Goal: Task Accomplishment & Management: Manage account settings

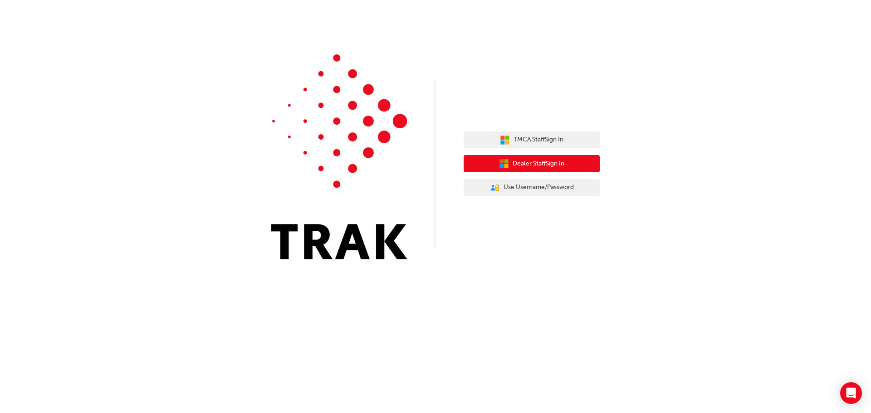
click at [551, 159] on span "Dealer Staff Sign In" at bounding box center [538, 164] width 52 height 10
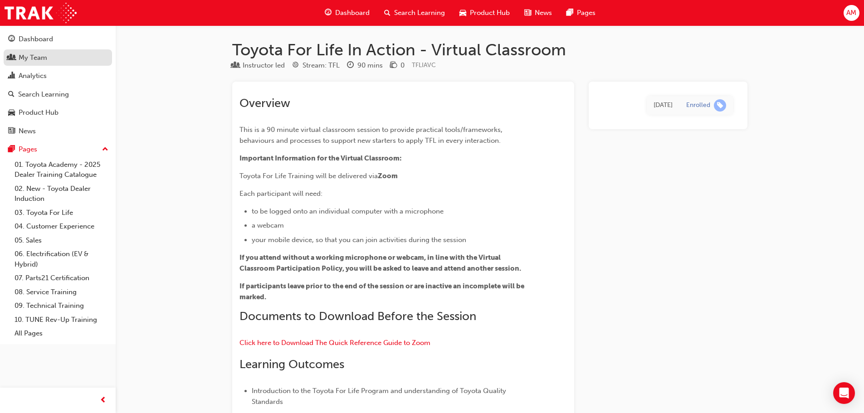
click at [65, 49] on link "My Team" at bounding box center [58, 57] width 108 height 17
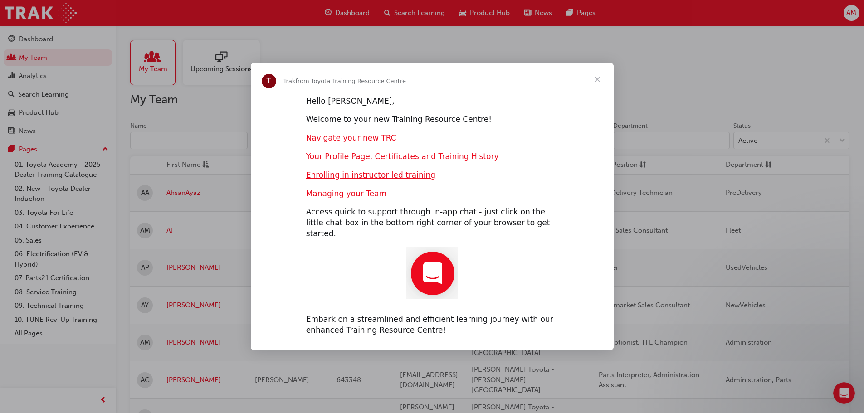
click at [596, 84] on span "Close" at bounding box center [597, 79] width 33 height 33
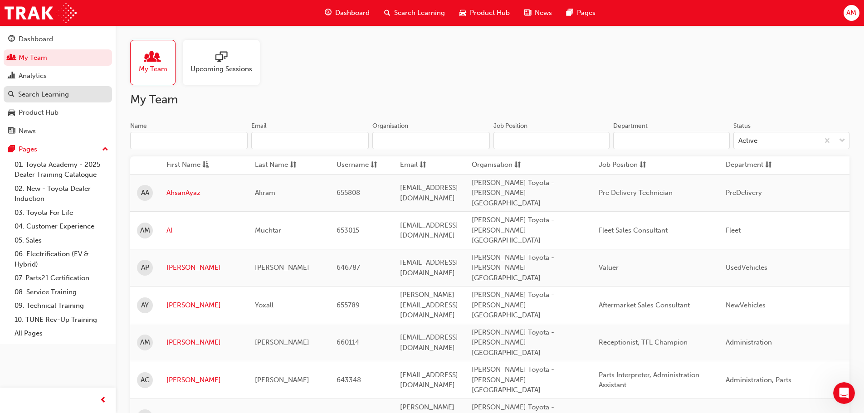
click at [52, 93] on div "Search Learning" at bounding box center [43, 94] width 51 height 10
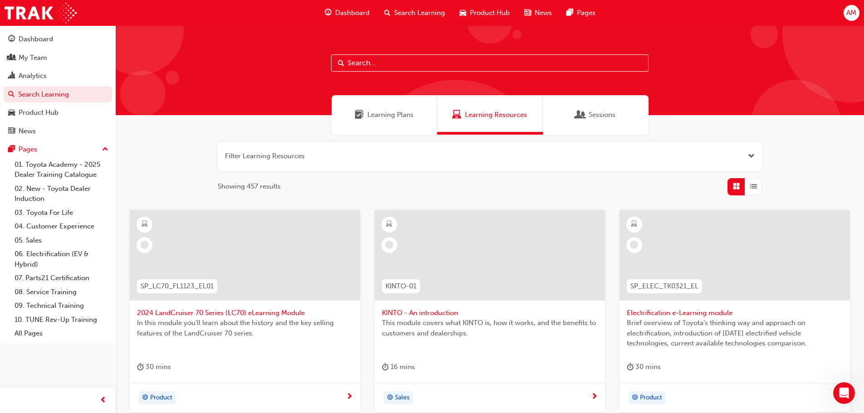
click at [434, 63] on input "text" at bounding box center [489, 62] width 317 height 17
type input "TFL"
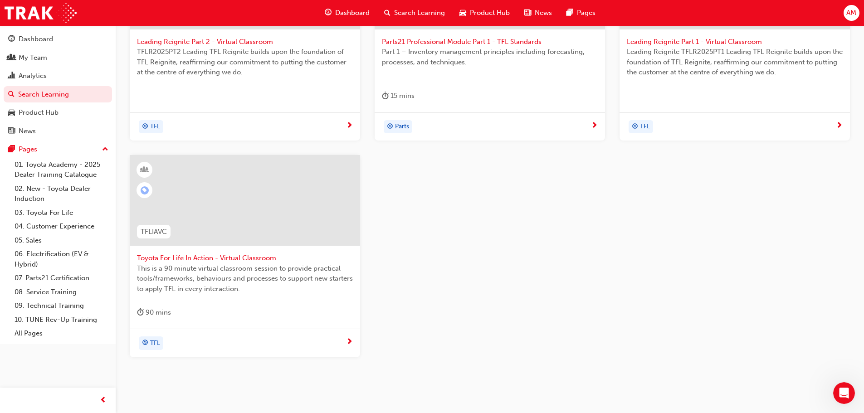
scroll to position [303, 0]
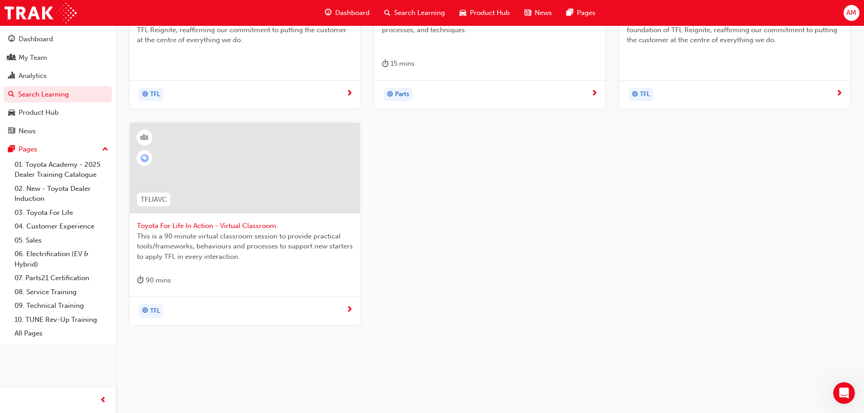
click at [168, 225] on span "Toyota For Life In Action - Virtual Classroom" at bounding box center [245, 226] width 216 height 10
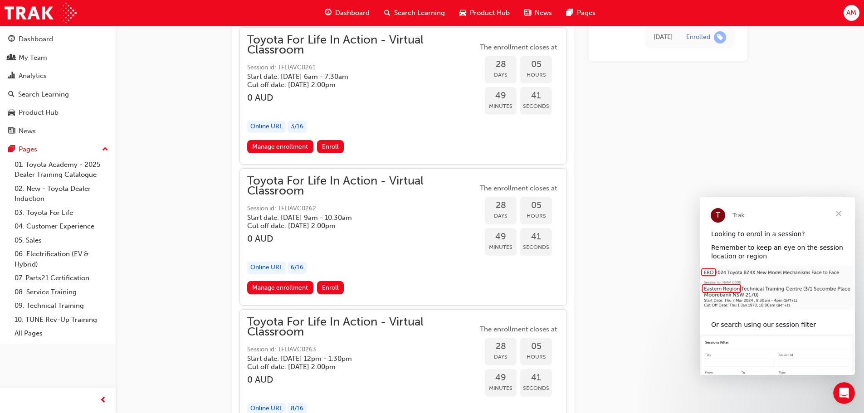
scroll to position [8609, 0]
click at [287, 287] on link "Manage enrollment" at bounding box center [280, 287] width 66 height 13
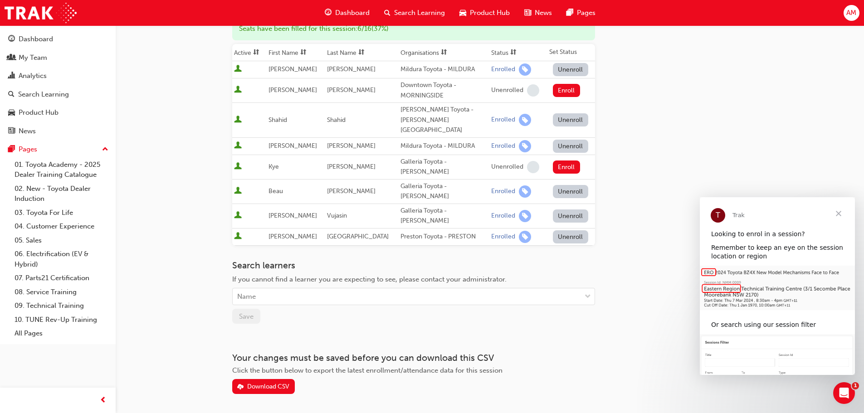
scroll to position [129, 0]
click at [274, 280] on div "Search learners If you cannot find a learner you are expecting to see, please c…" at bounding box center [413, 291] width 363 height 64
click at [265, 288] on div "Name" at bounding box center [407, 296] width 348 height 16
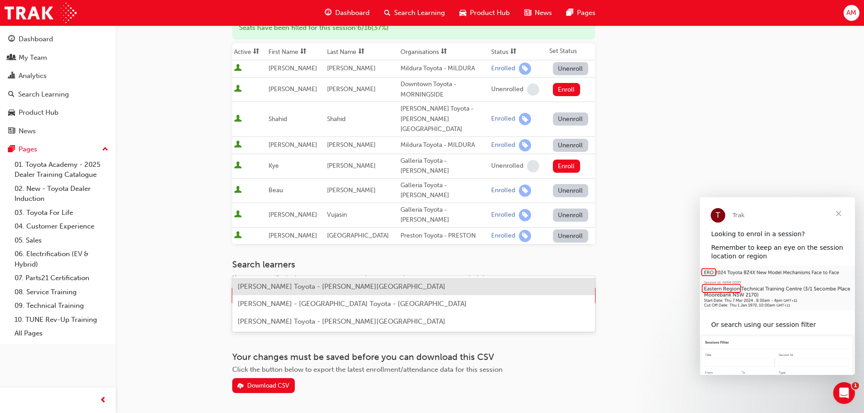
type input "s"
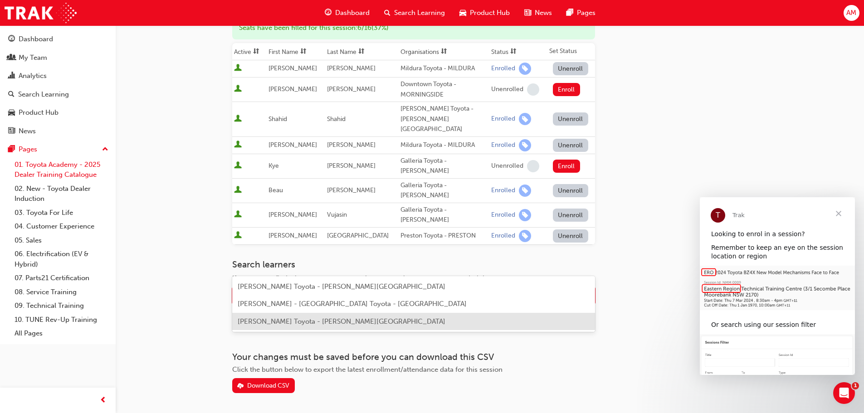
type input "Stephen"
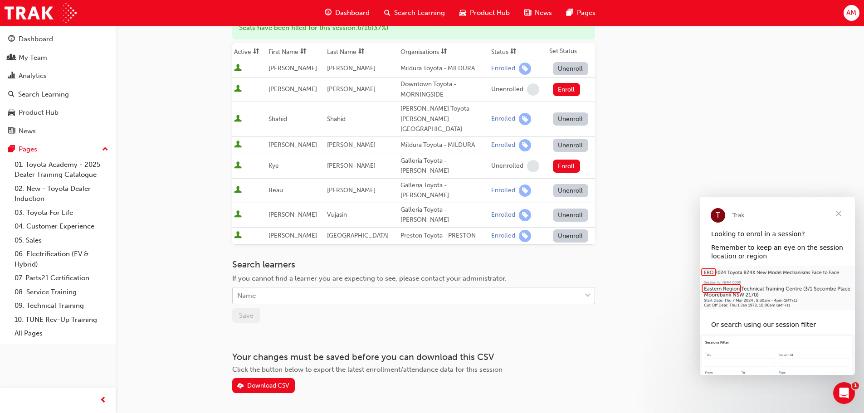
click at [290, 288] on div "Name" at bounding box center [407, 296] width 348 height 16
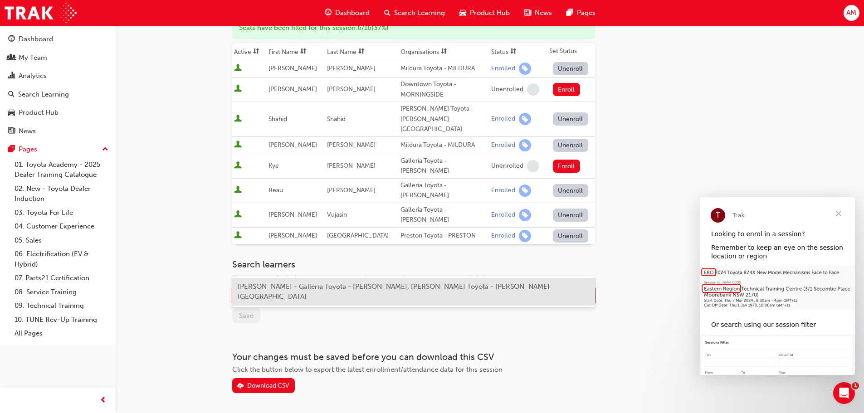
type input "Olivia"
click at [314, 287] on span "Olivia Travis - Galleria Toyota - MORLEY, Scarboro Toyota - OSBORNE PARK" at bounding box center [394, 291] width 312 height 19
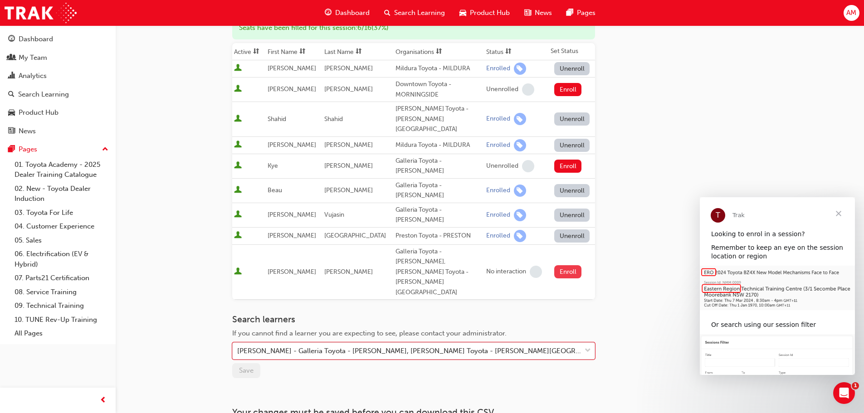
click at [560, 265] on button "Enroll" at bounding box center [567, 271] width 27 height 13
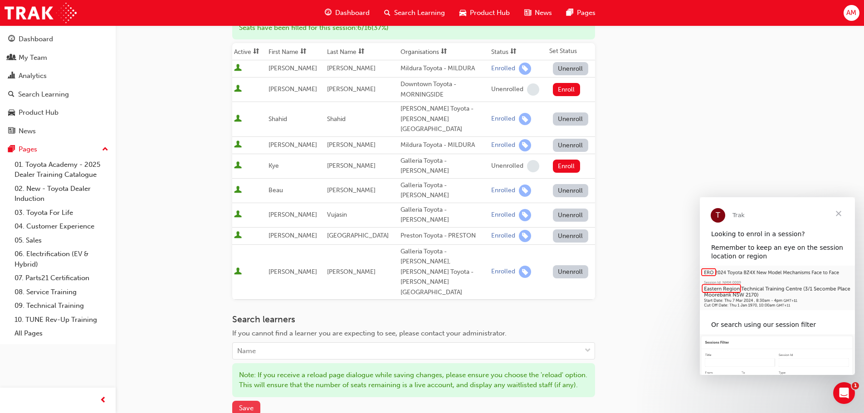
click at [250, 404] on span "Save" at bounding box center [246, 408] width 15 height 8
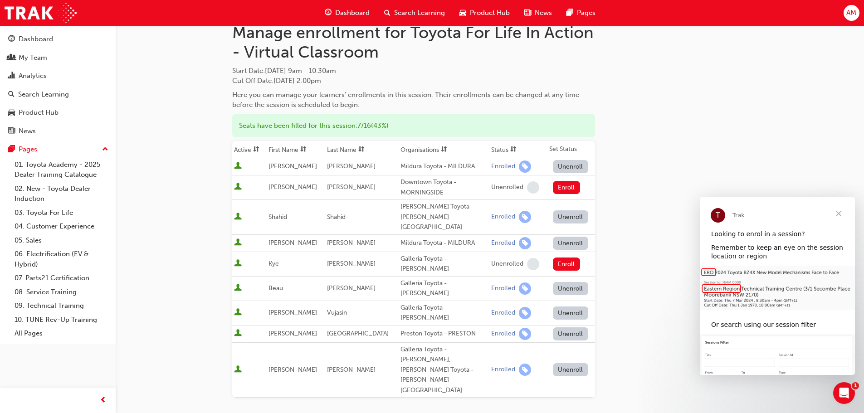
scroll to position [0, 0]
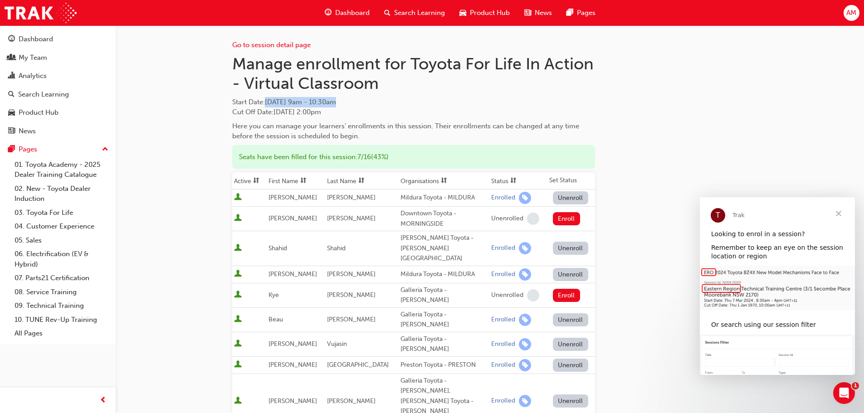
drag, startPoint x: 268, startPoint y: 101, endPoint x: 380, endPoint y: 98, distance: 112.0
click at [380, 98] on span "Start Date : Fri 24 Oct 2025 9am - 10:30am" at bounding box center [413, 102] width 363 height 10
copy span "Fri 24 Oct 2025 9am - 10:30am"
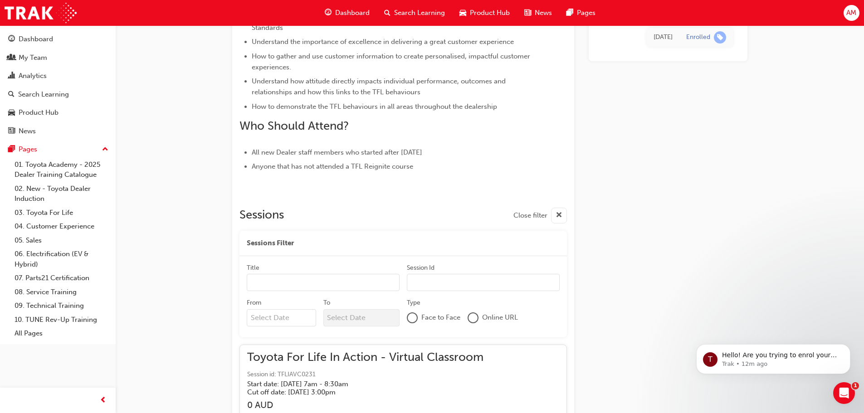
scroll to position [378, 0]
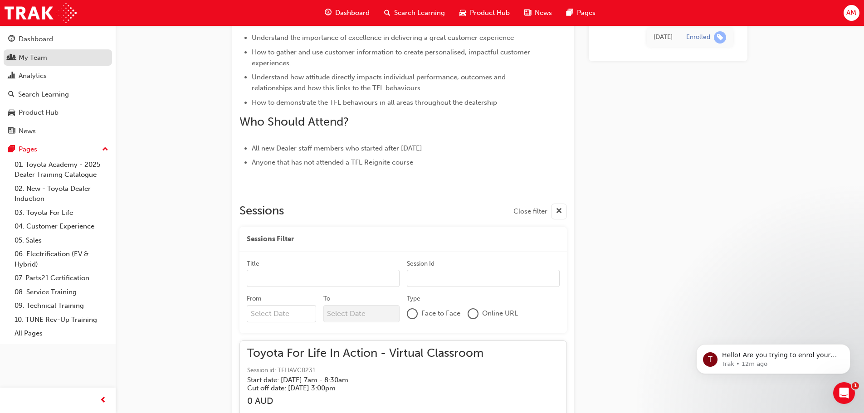
click at [46, 56] on div "My Team" at bounding box center [33, 58] width 29 height 10
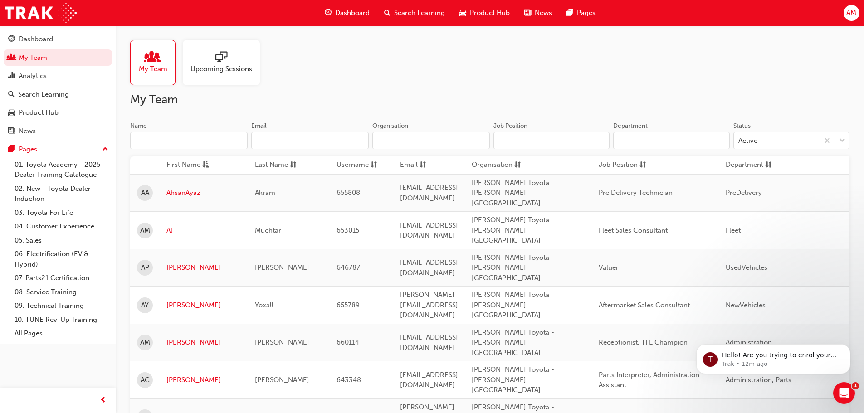
click at [142, 136] on input "Name" at bounding box center [188, 140] width 117 height 17
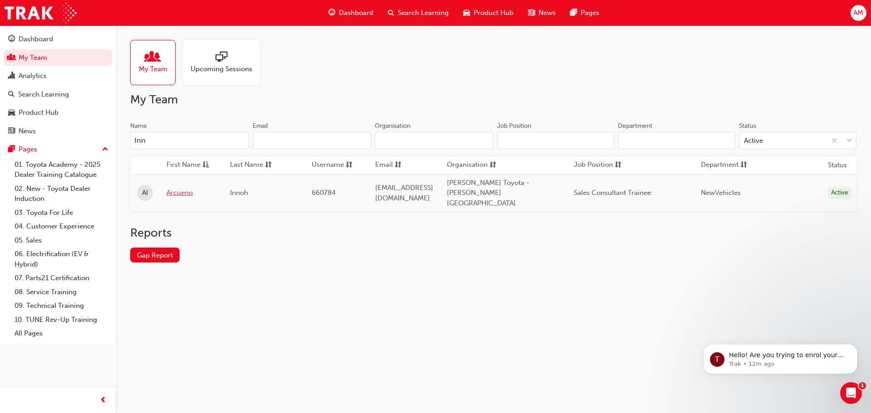
type input "Inn"
click at [178, 188] on link "Arcueno" at bounding box center [191, 193] width 50 height 10
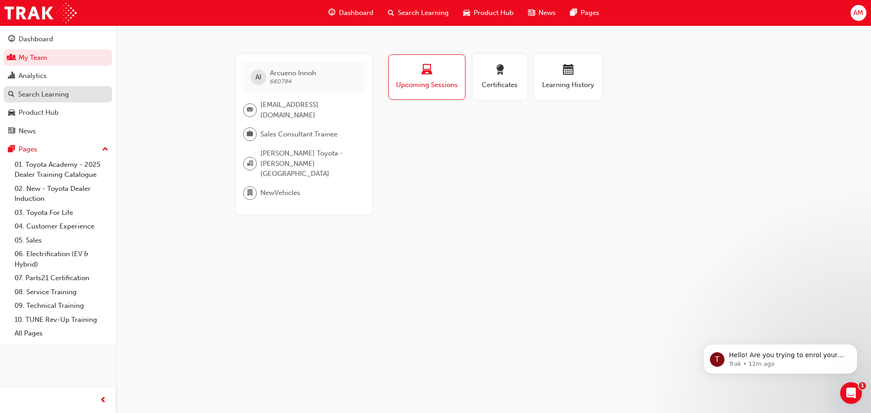
click at [51, 97] on div "Search Learning" at bounding box center [43, 94] width 51 height 10
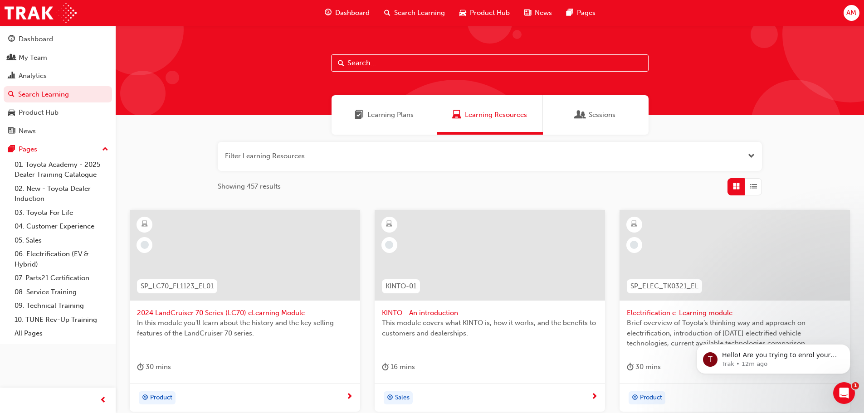
click at [293, 151] on button "button" at bounding box center [490, 156] width 544 height 29
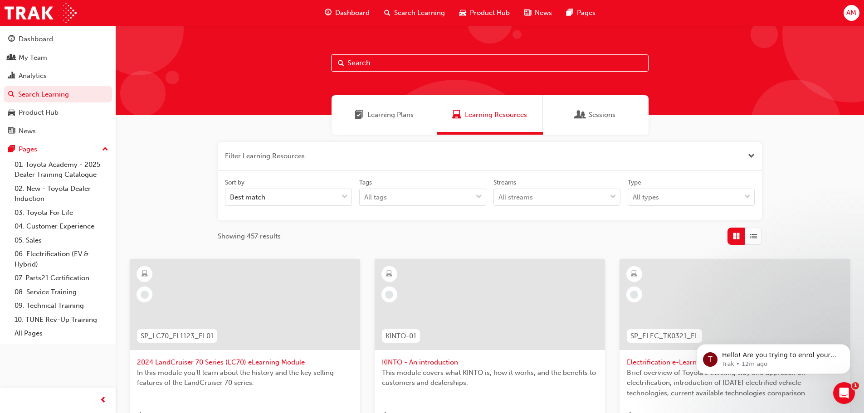
click at [361, 56] on input "text" at bounding box center [489, 62] width 317 height 17
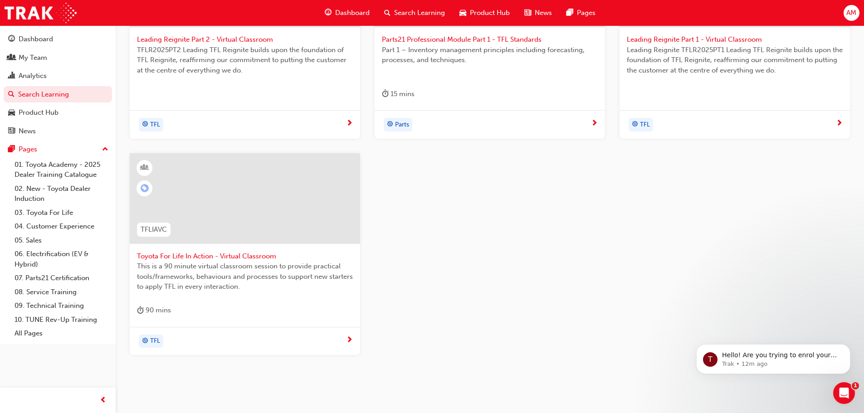
scroll to position [307, 0]
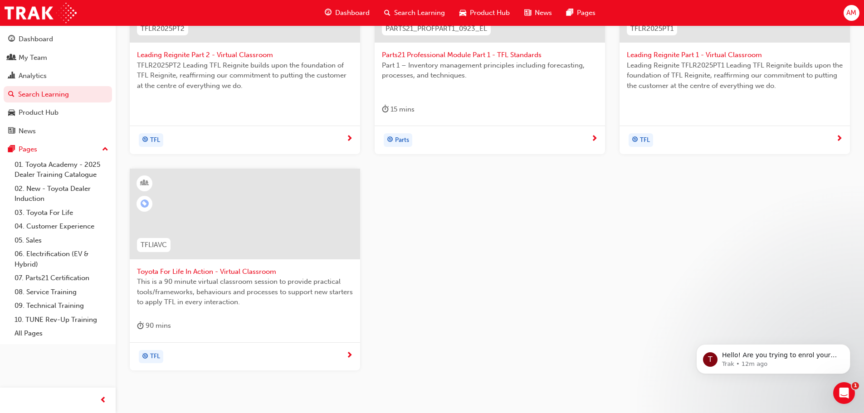
type input "TFL"
click at [233, 271] on span "Toyota For Life In Action - Virtual Classroom" at bounding box center [245, 272] width 216 height 10
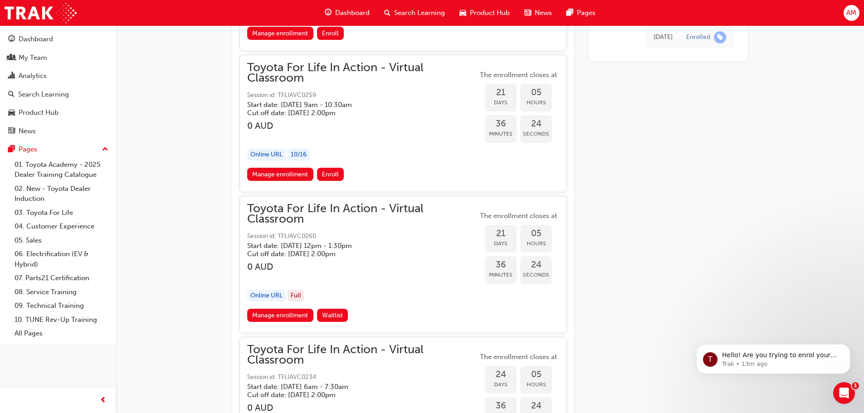
scroll to position [6749, 0]
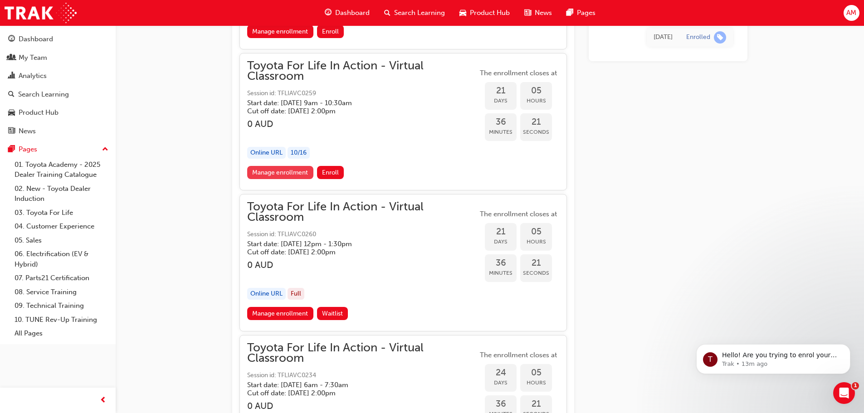
click at [295, 170] on link "Manage enrollment" at bounding box center [280, 172] width 66 height 13
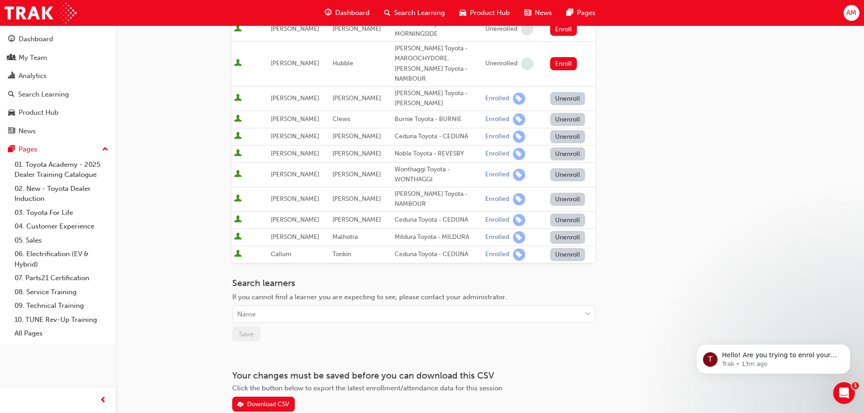
scroll to position [233, 0]
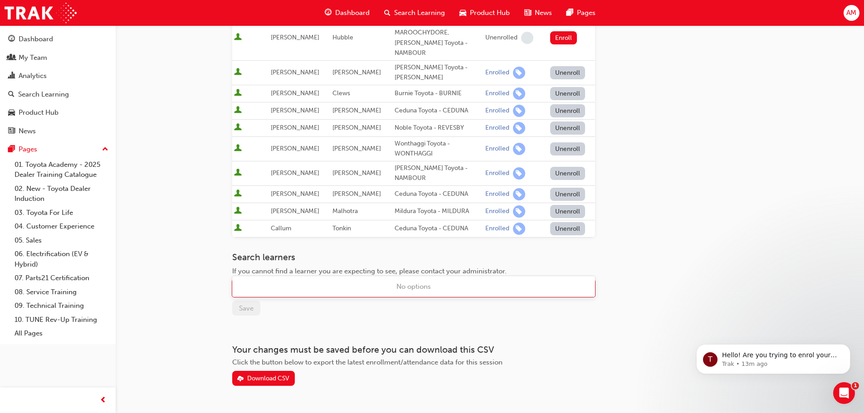
click at [274, 281] on div "Name" at bounding box center [407, 289] width 348 height 16
type input "i"
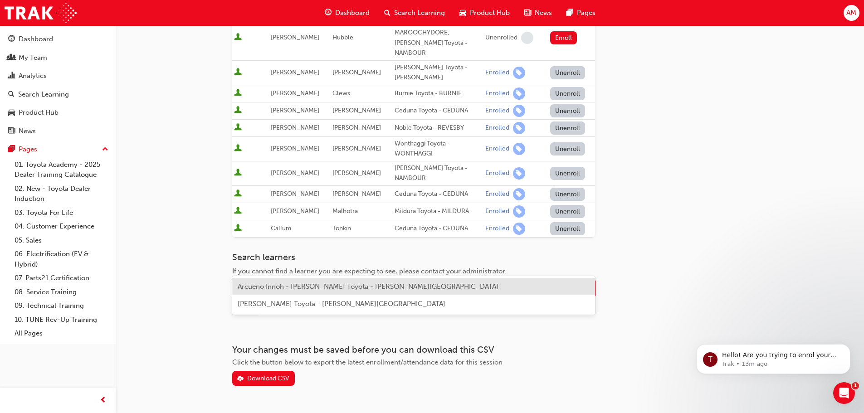
type input "A"
click at [270, 285] on span "Arcueno Innoh - Scarboro Toyota - OSBORNE PARK" at bounding box center [368, 286] width 261 height 8
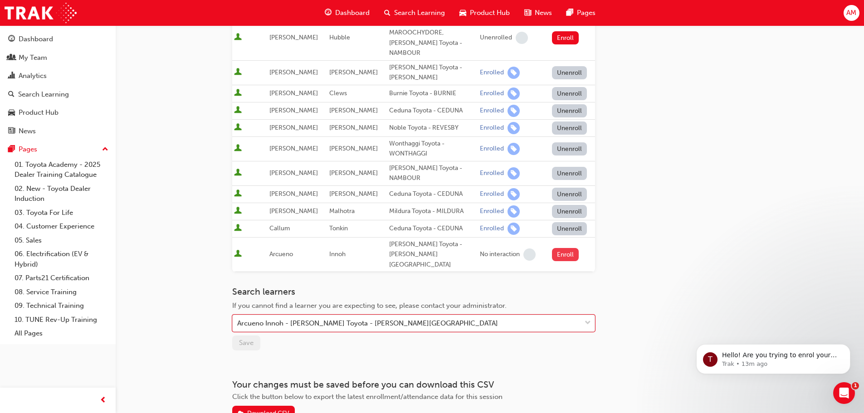
click at [562, 248] on button "Enroll" at bounding box center [565, 254] width 27 height 13
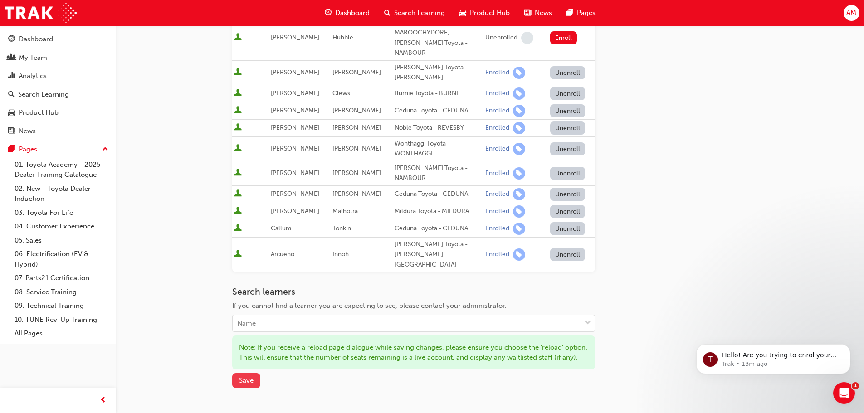
click at [239, 376] on span "Save" at bounding box center [246, 380] width 15 height 8
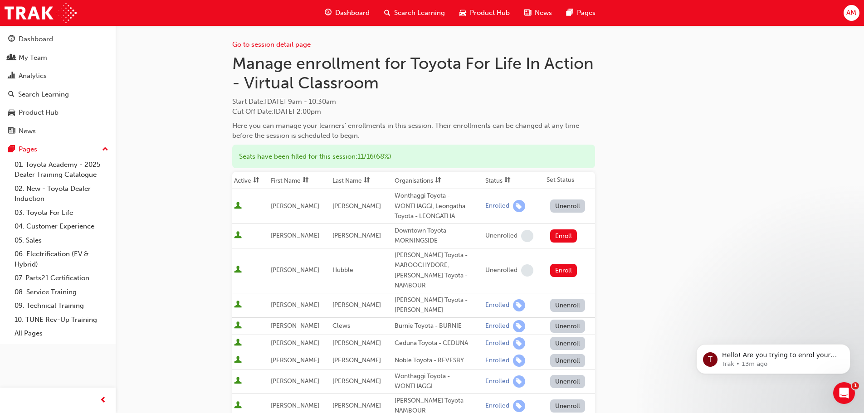
scroll to position [0, 0]
drag, startPoint x: 266, startPoint y: 102, endPoint x: 385, endPoint y: 100, distance: 118.4
click at [385, 100] on span "Start Date : Fri 17 Oct 2025 9am - 10:30am" at bounding box center [413, 102] width 363 height 10
copy span "Fri 17 Oct 2025 9am - 10:30am"
